Goal: Register for event/course

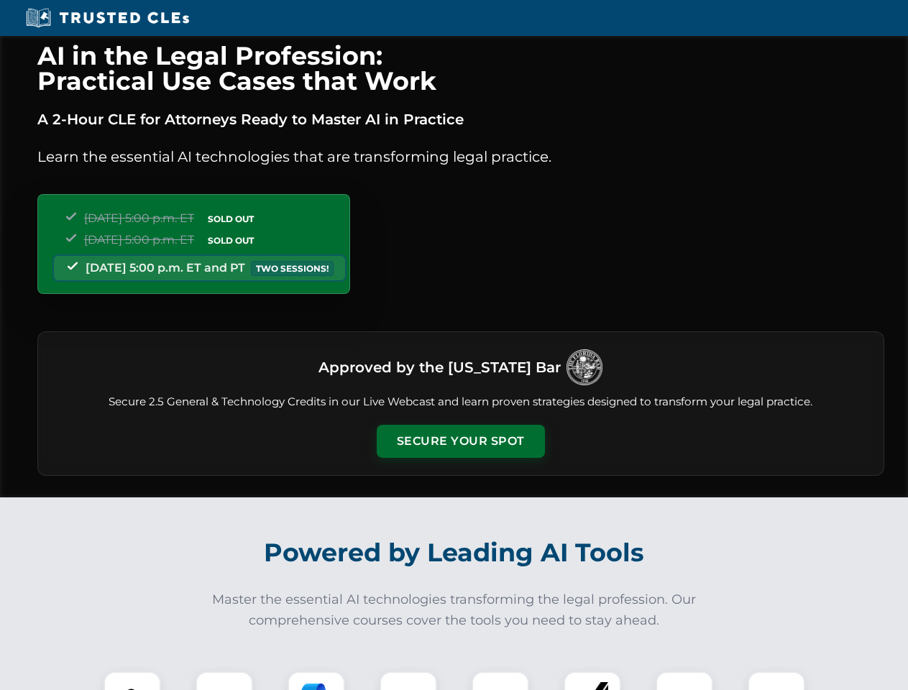
click at [460, 441] on button "Secure Your Spot" at bounding box center [461, 441] width 168 height 33
click at [132, 680] on img at bounding box center [132, 700] width 42 height 42
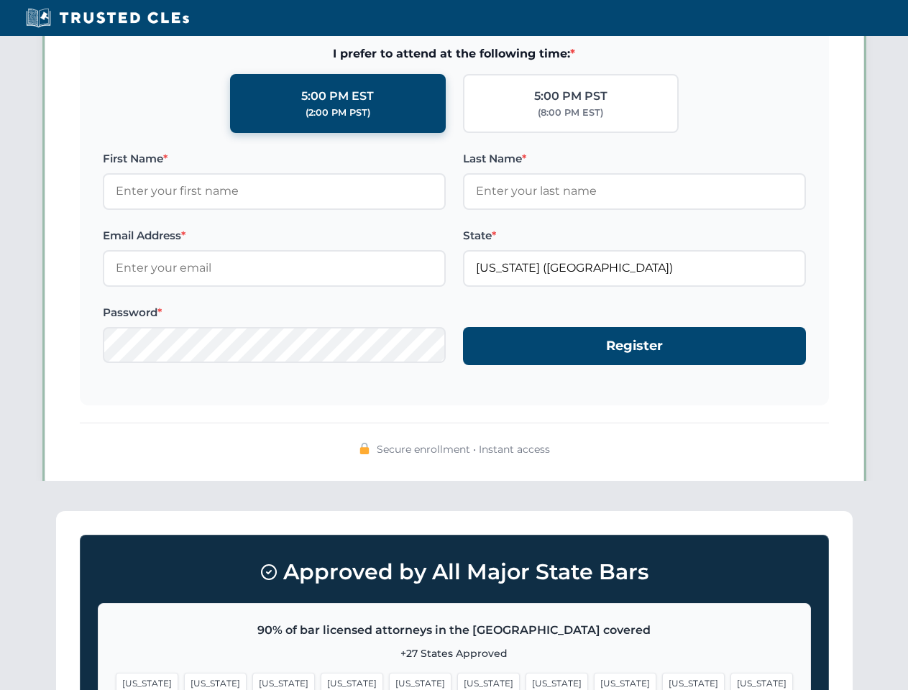
click at [525, 680] on span "[US_STATE]" at bounding box center [556, 683] width 63 height 21
click at [662, 680] on span "[US_STATE]" at bounding box center [693, 683] width 63 height 21
